Goal: Task Accomplishment & Management: Use online tool/utility

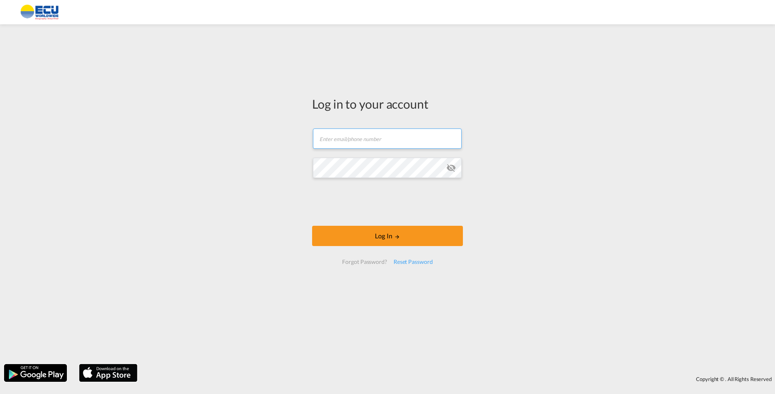
click at [361, 136] on input "text" at bounding box center [387, 138] width 149 height 20
type input "[EMAIL_ADDRESS][DOMAIN_NAME]"
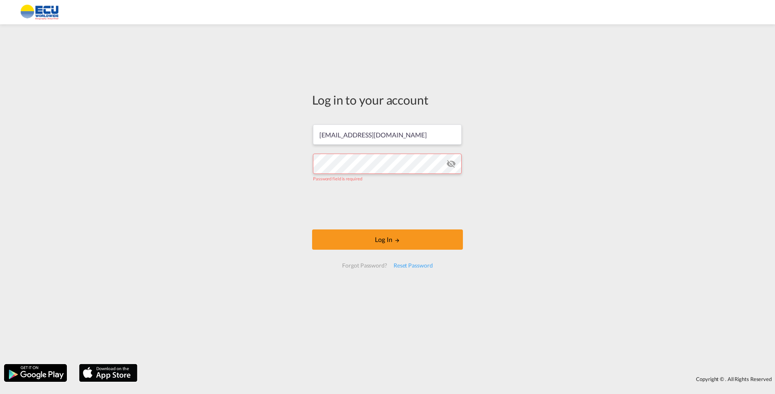
click at [453, 169] on md-icon "icon-eye-off" at bounding box center [451, 164] width 10 height 10
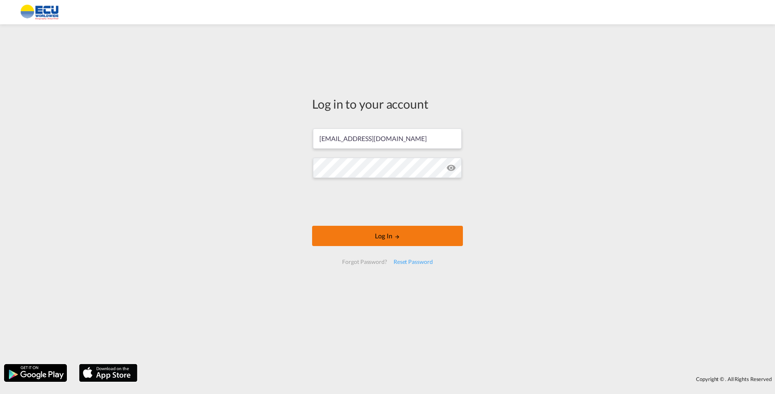
click at [391, 239] on button "Log In" at bounding box center [387, 236] width 151 height 20
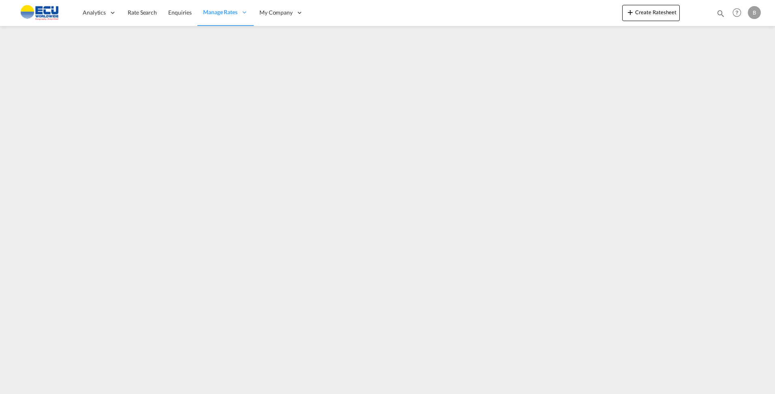
drag, startPoint x: 642, startPoint y: 19, endPoint x: 615, endPoint y: 18, distance: 27.2
click at [643, 19] on button "Create Ratesheet" at bounding box center [651, 13] width 58 height 16
